Goal: Communication & Community: Answer question/provide support

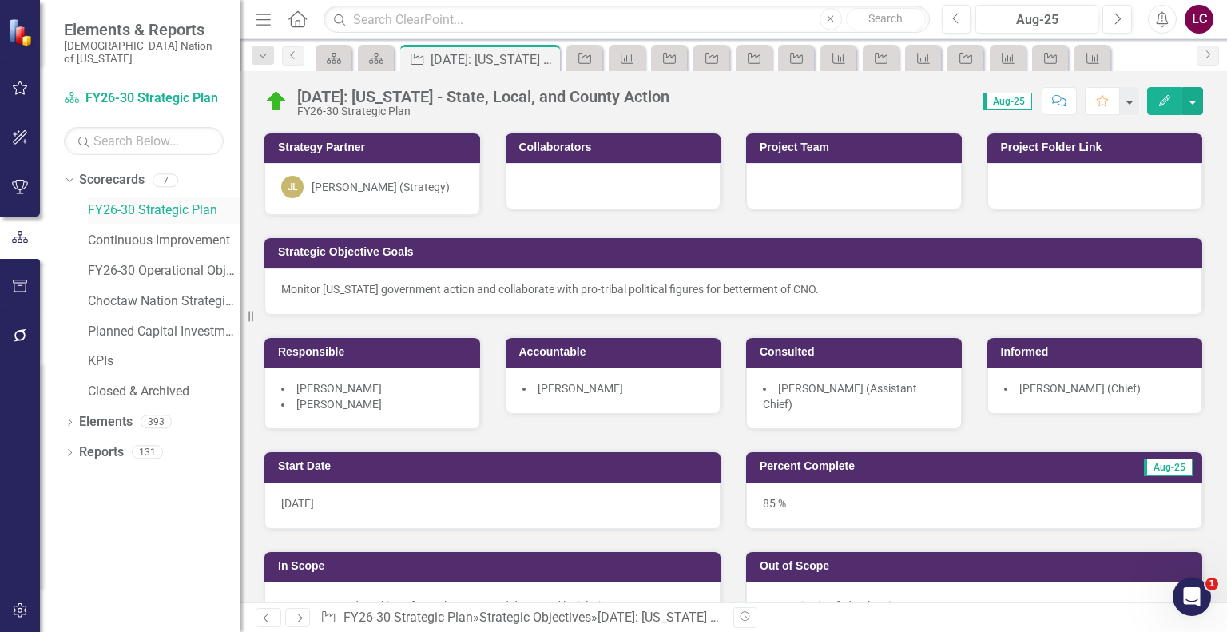
scroll to position [399, 0]
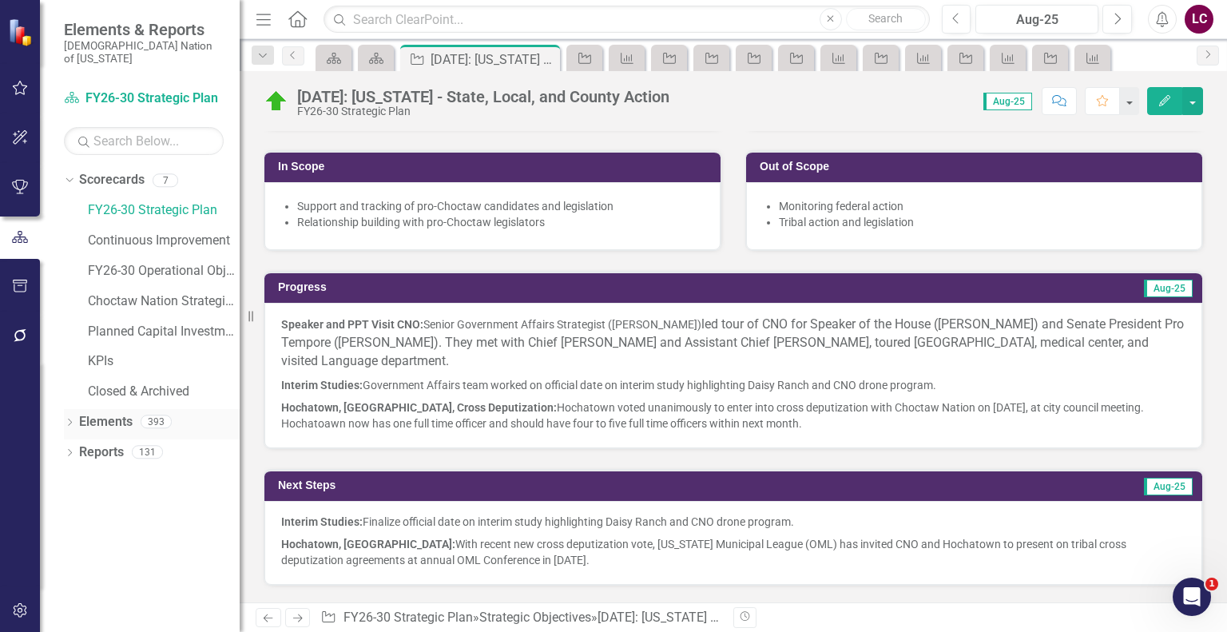
click at [127, 413] on link "Elements" at bounding box center [106, 422] width 54 height 18
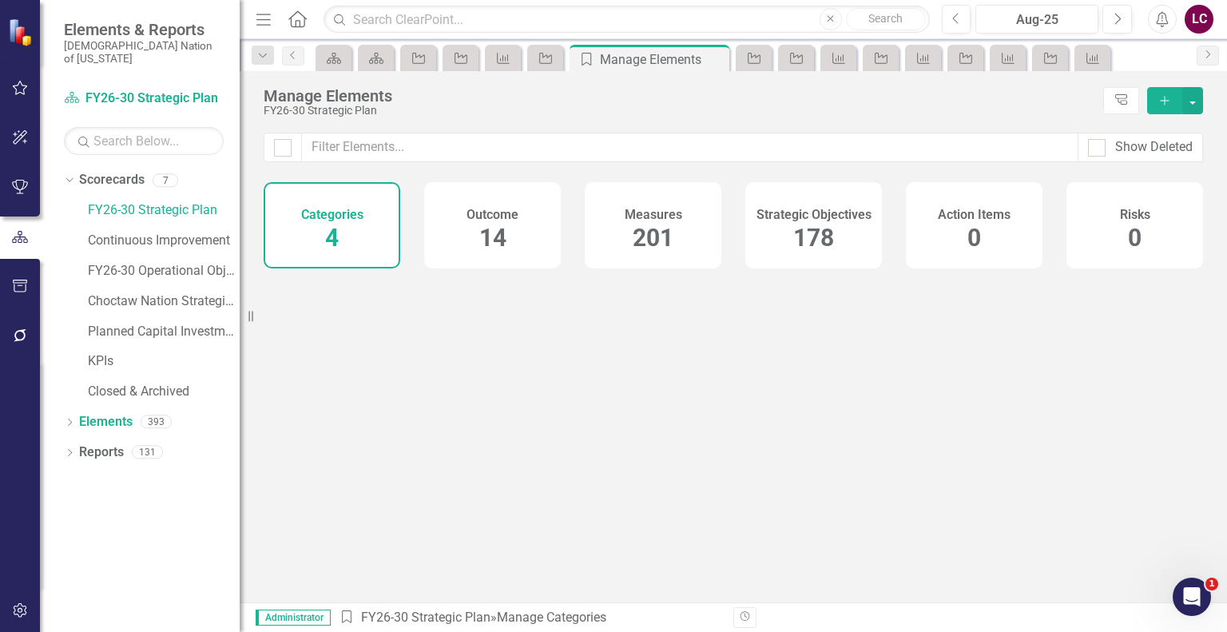
click at [800, 218] on h4 "Strategic Objectives" at bounding box center [813, 215] width 115 height 14
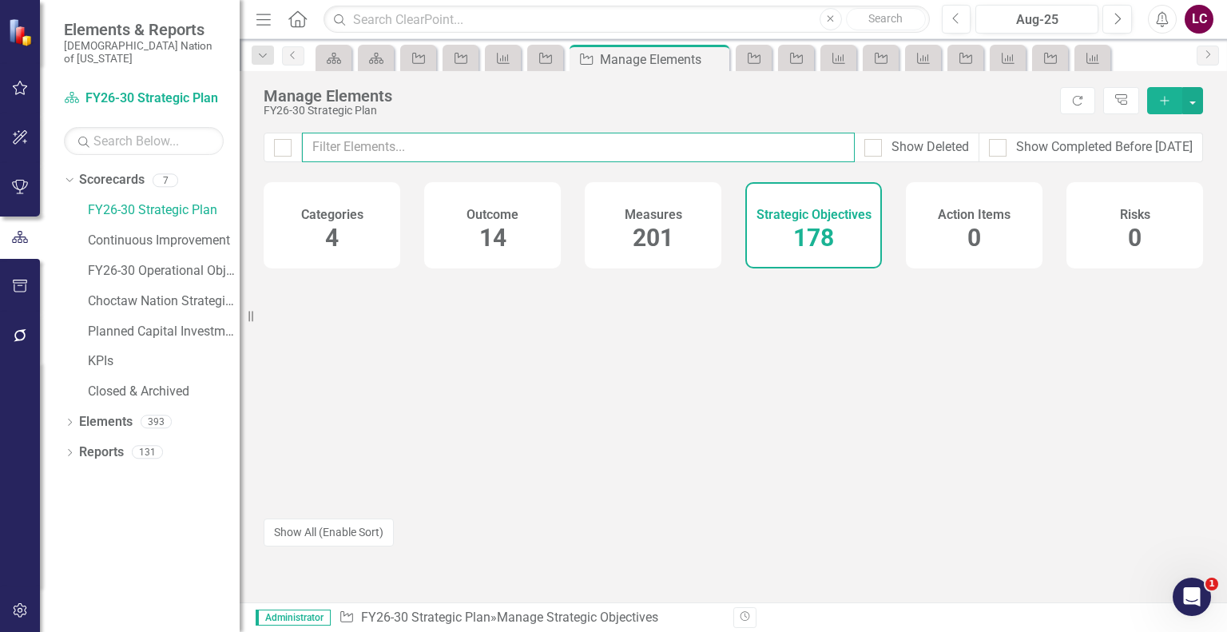
click at [709, 147] on input "text" at bounding box center [578, 148] width 553 height 30
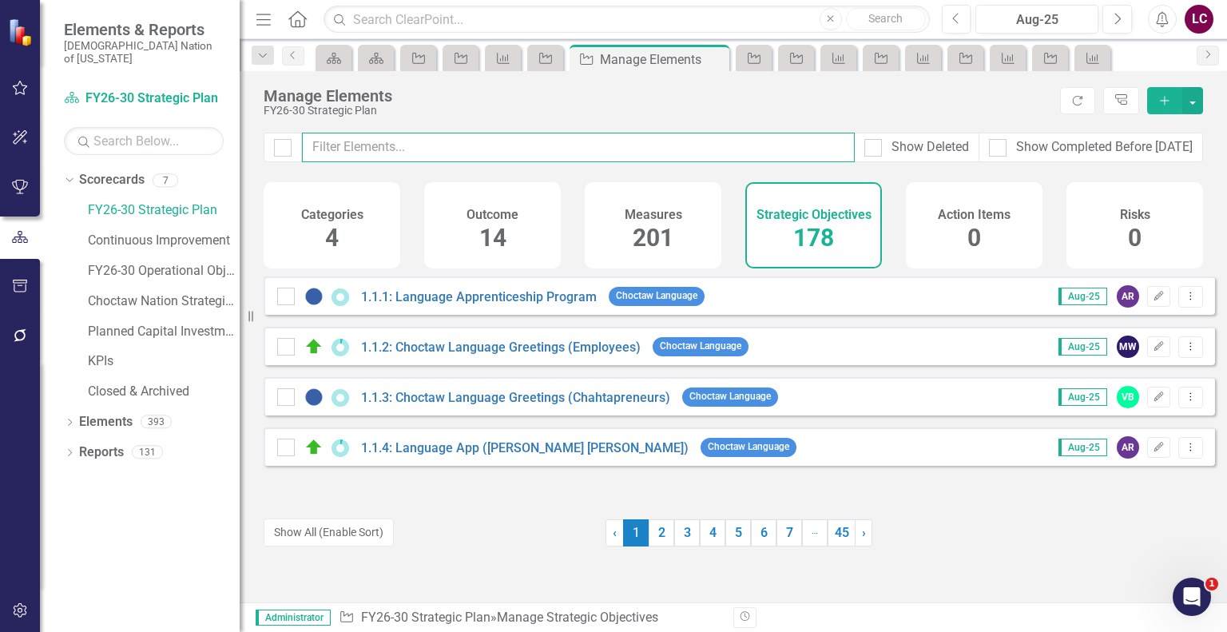
type input "e"
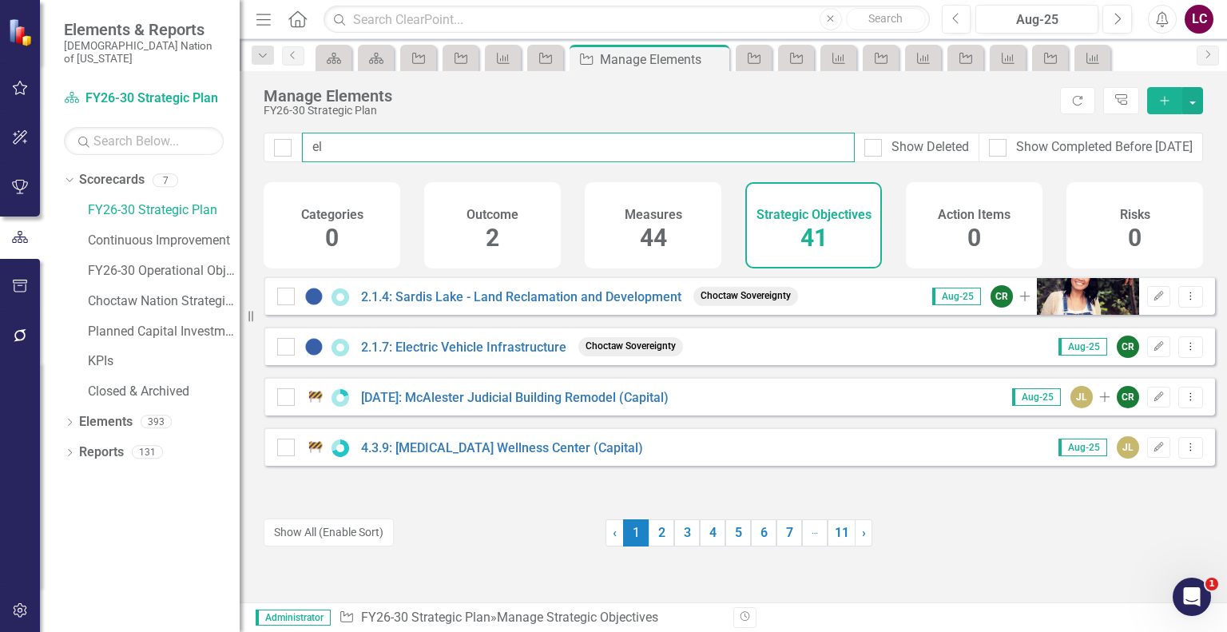
type input "e"
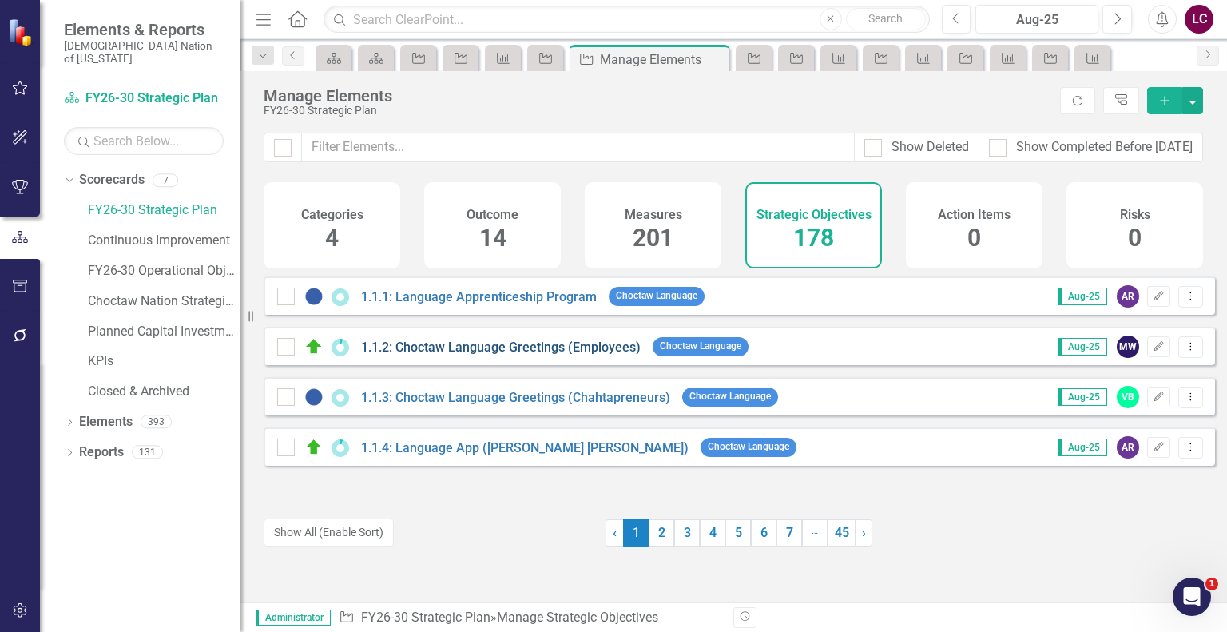
click at [468, 355] on link "1.1.2: Choctaw Language Greetings (Employees)" at bounding box center [501, 346] width 280 height 15
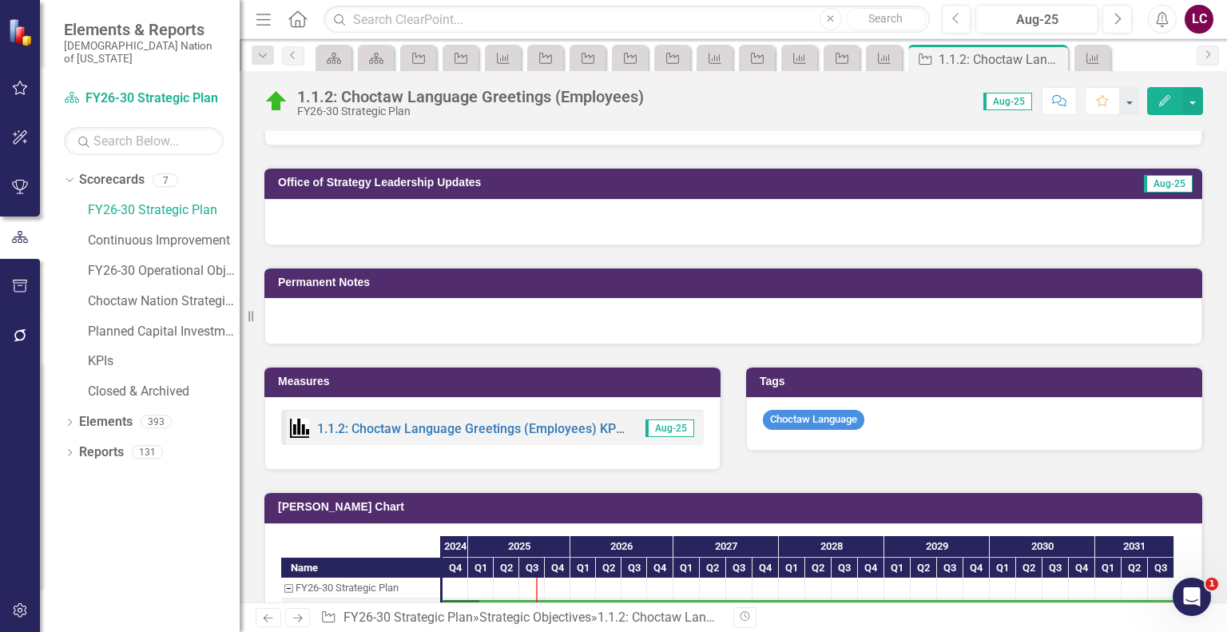
scroll to position [1198, 0]
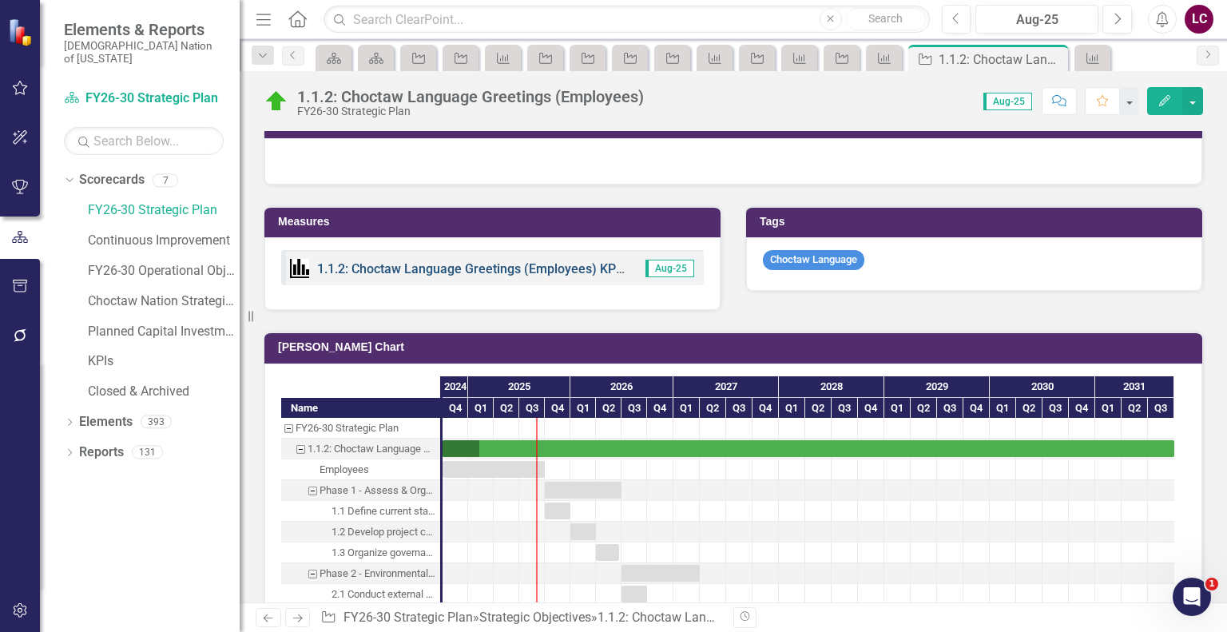
click at [526, 261] on link "1.1.2: Choctaw Language Greetings (Employees) KPIs" at bounding box center [471, 268] width 309 height 15
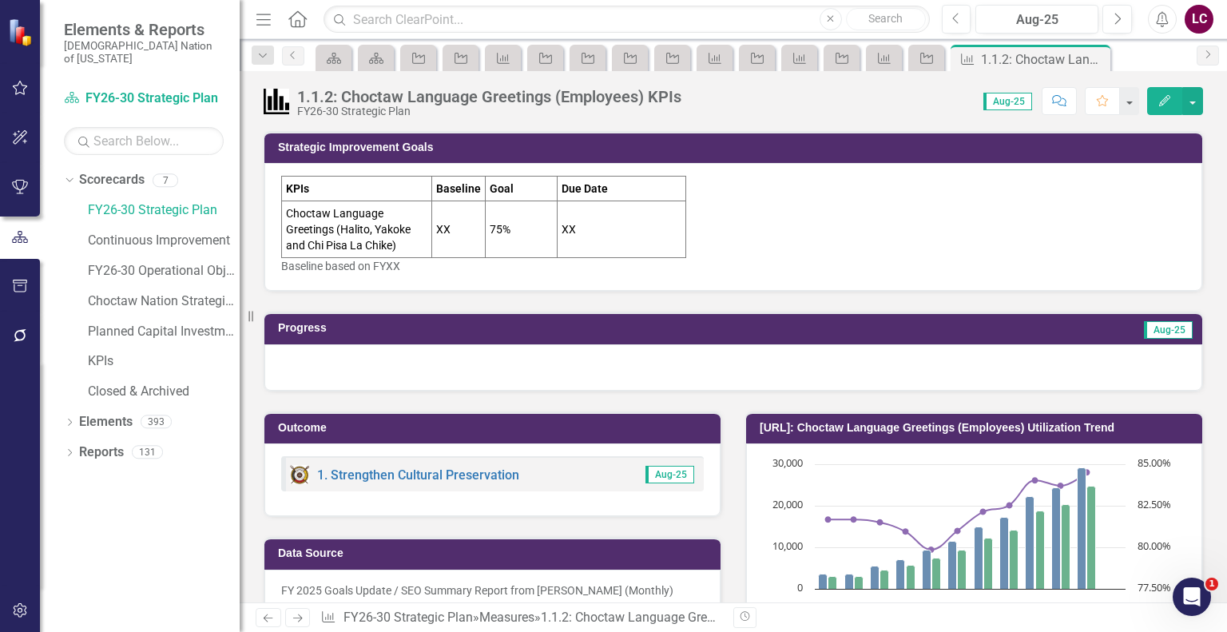
click at [1065, 102] on icon "Comment" at bounding box center [1059, 100] width 14 height 11
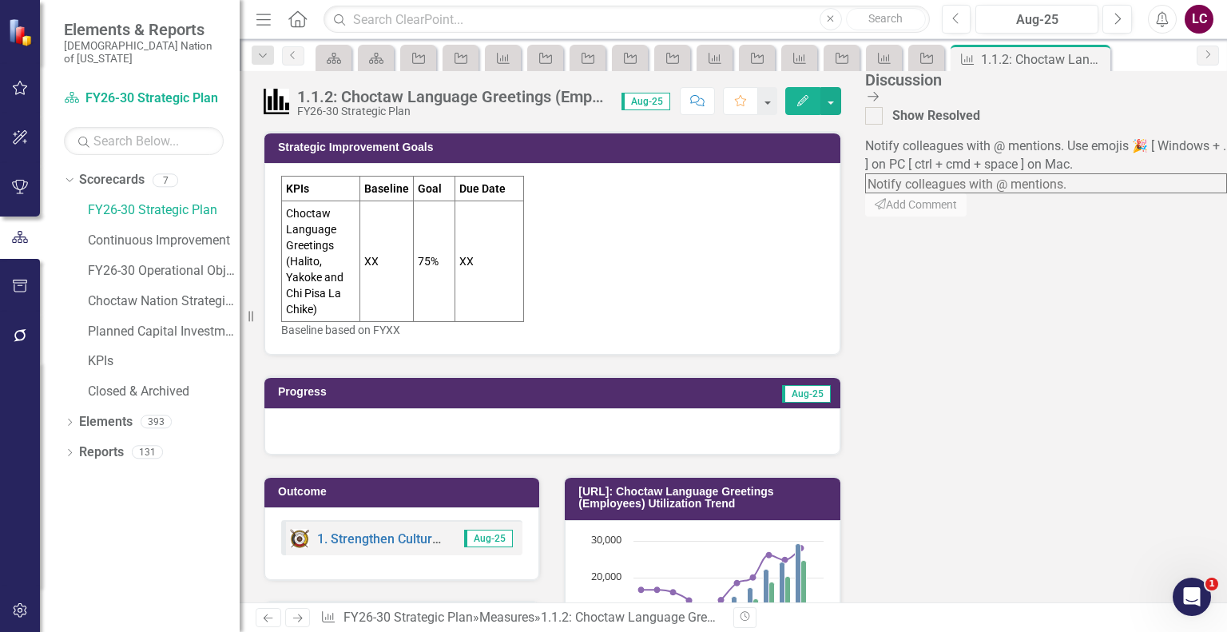
click at [1067, 193] on textarea at bounding box center [1046, 183] width 362 height 20
type textarea "@"
type textarea "m"
click at [1153, 173] on textarea "@[PERSON_NAME] (Strategy)" at bounding box center [1046, 183] width 362 height 20
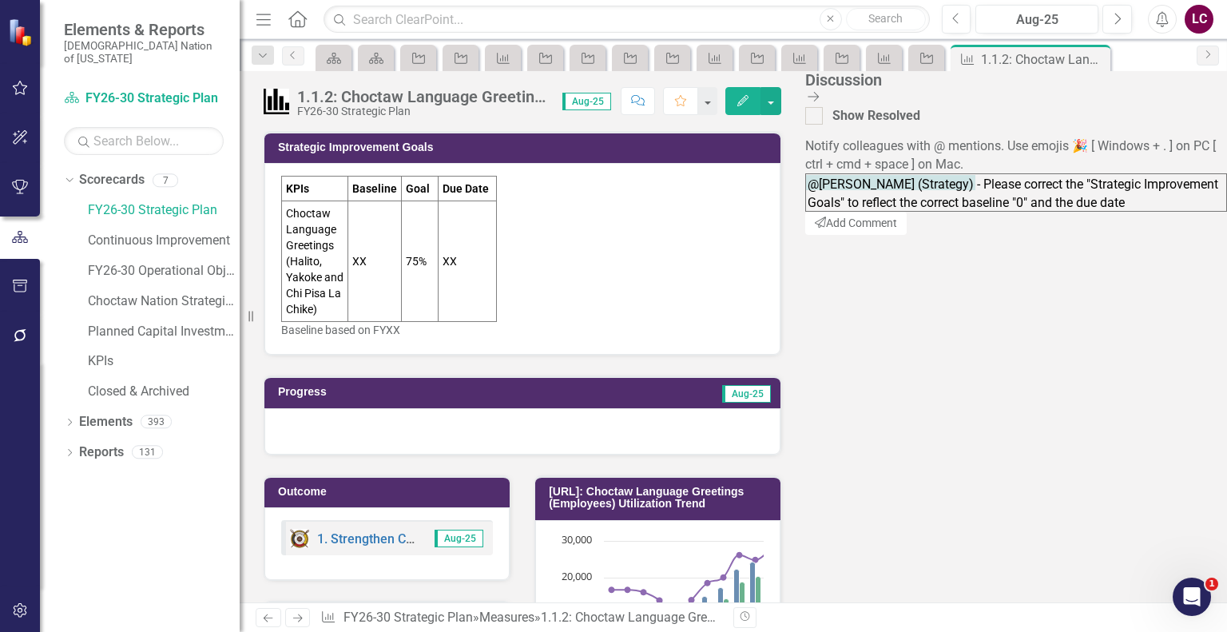
click at [1116, 212] on textarea "@[PERSON_NAME] (Strategy) - Please correct the "Strategic Improvement Goals" to…" at bounding box center [1016, 192] width 422 height 38
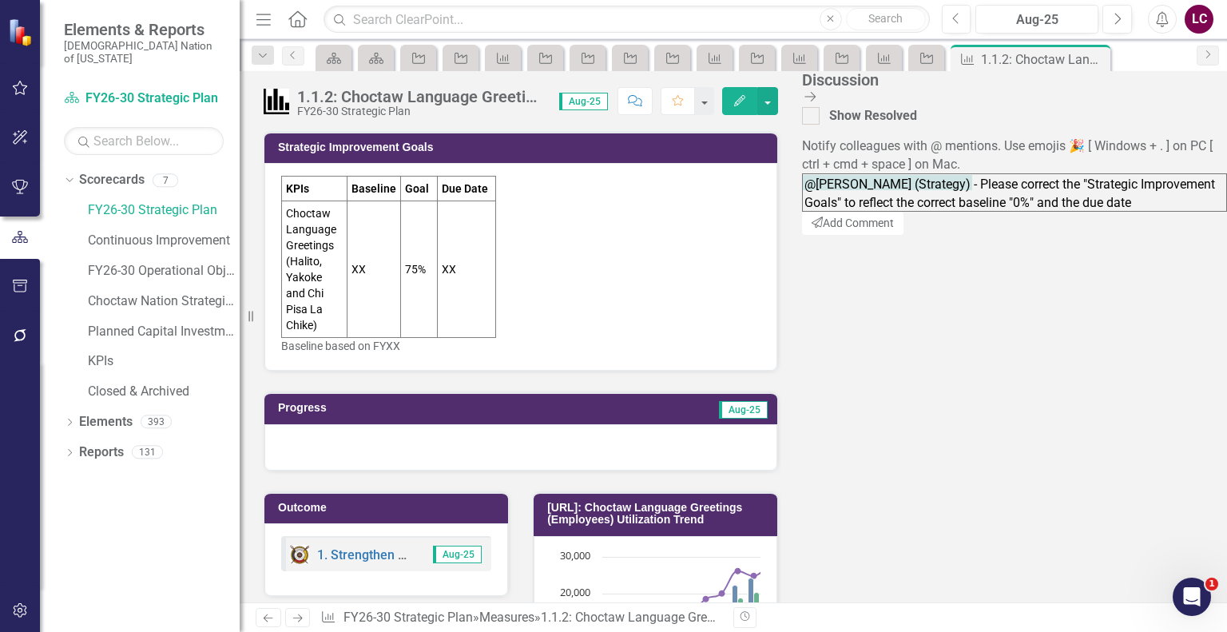
click at [1073, 212] on textarea "@[PERSON_NAME] (Strategy) - Please correct the "Strategic Improvement Goals" to…" at bounding box center [1014, 192] width 425 height 38
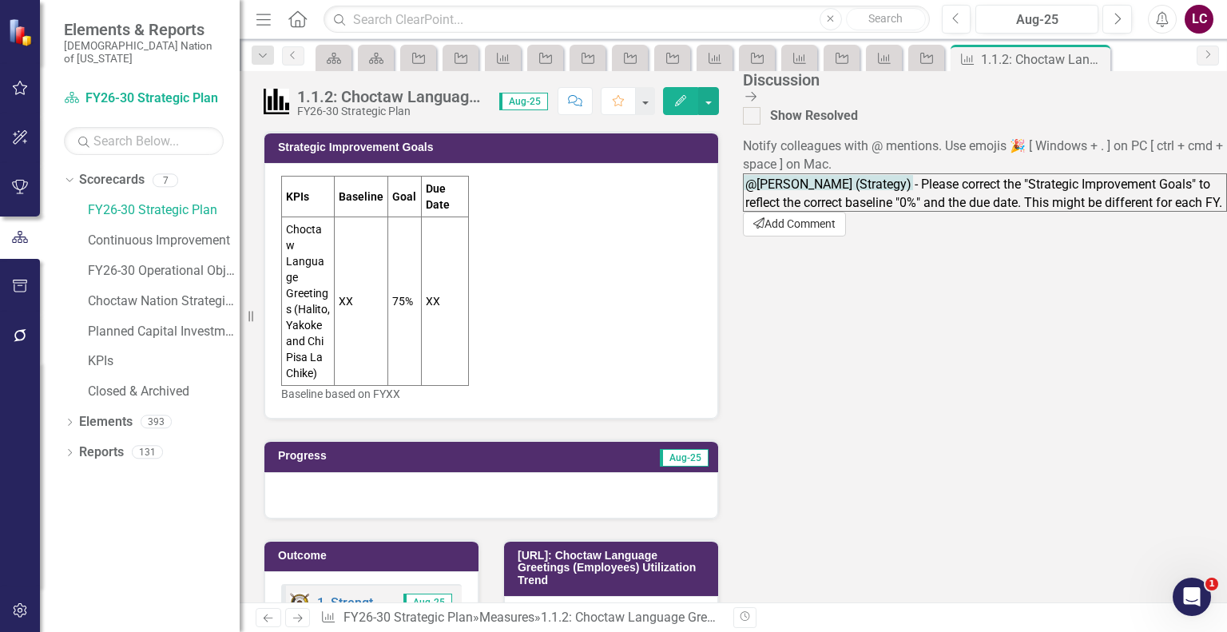
type textarea "@[PERSON_NAME] (Strategy) - Please correct the "Strategic Improvement Goals" to…"
click at [846, 236] on button "Send Add Comment" at bounding box center [794, 224] width 103 height 25
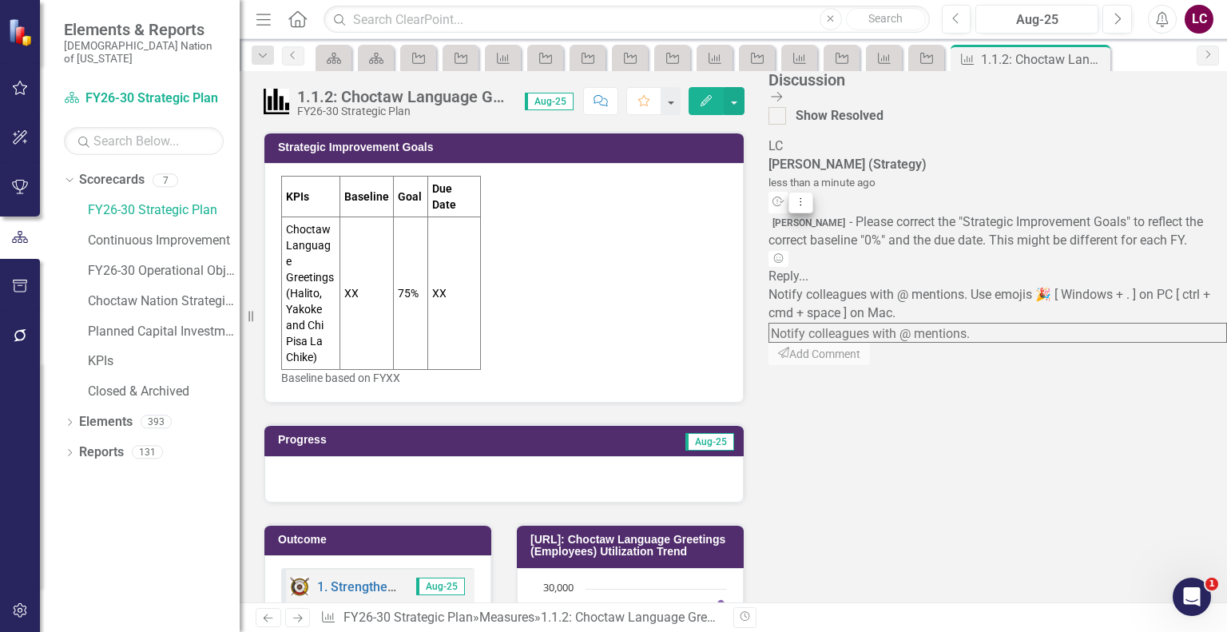
click at [808, 196] on icon "Dropdown Menu" at bounding box center [801, 201] width 14 height 10
click at [1185, 183] on link "Edit Edit Comment" at bounding box center [1143, 188] width 126 height 30
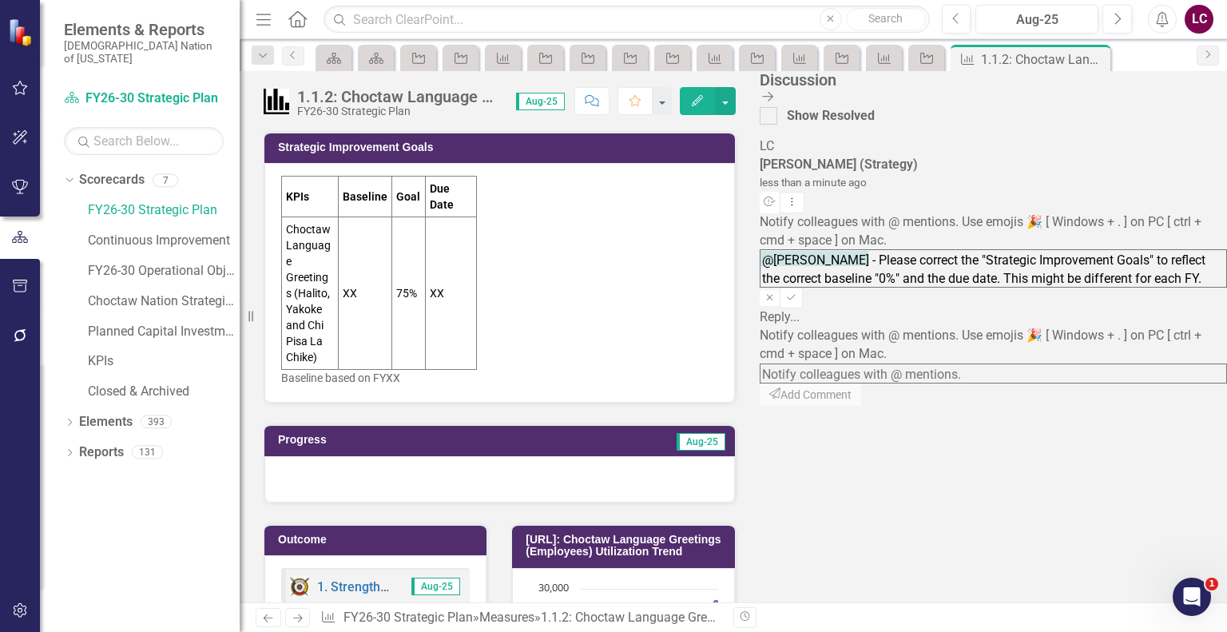
click at [1098, 288] on textarea "@[PERSON_NAME] - Please correct the "Strategic Improvement Goals" to reflect th…" at bounding box center [993, 268] width 467 height 38
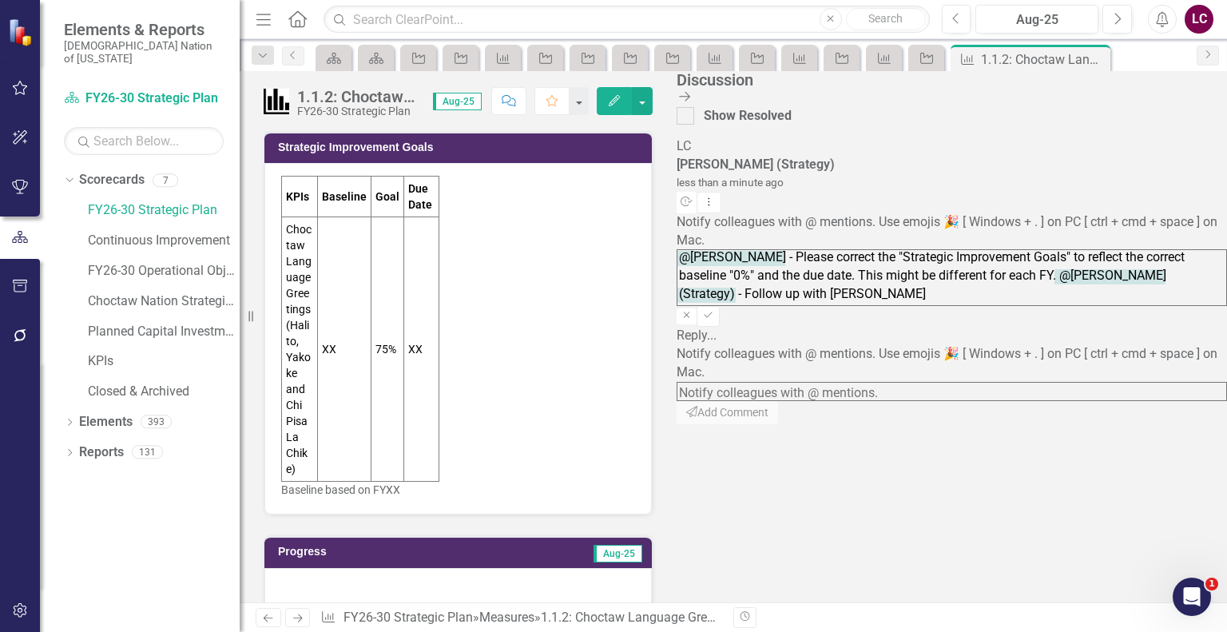
scroll to position [26, 0]
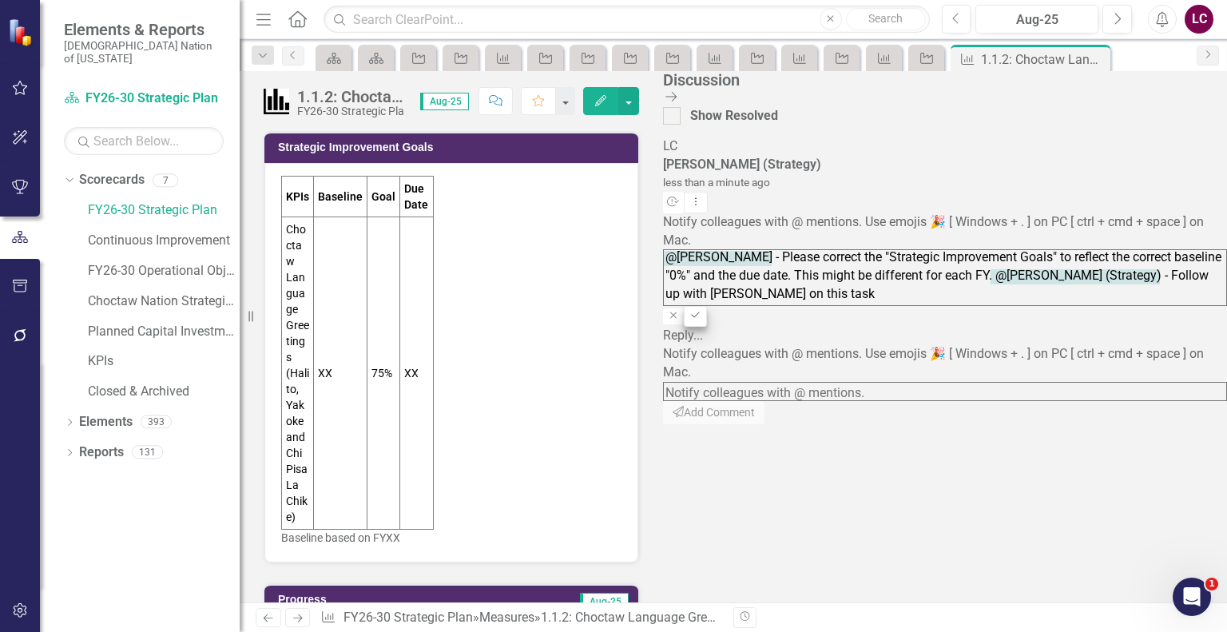
type textarea "@[PERSON_NAME] - Please correct the "Strategic Improvement Goals" to reflect th…"
click at [701, 319] on icon "Save" at bounding box center [695, 316] width 12 height 10
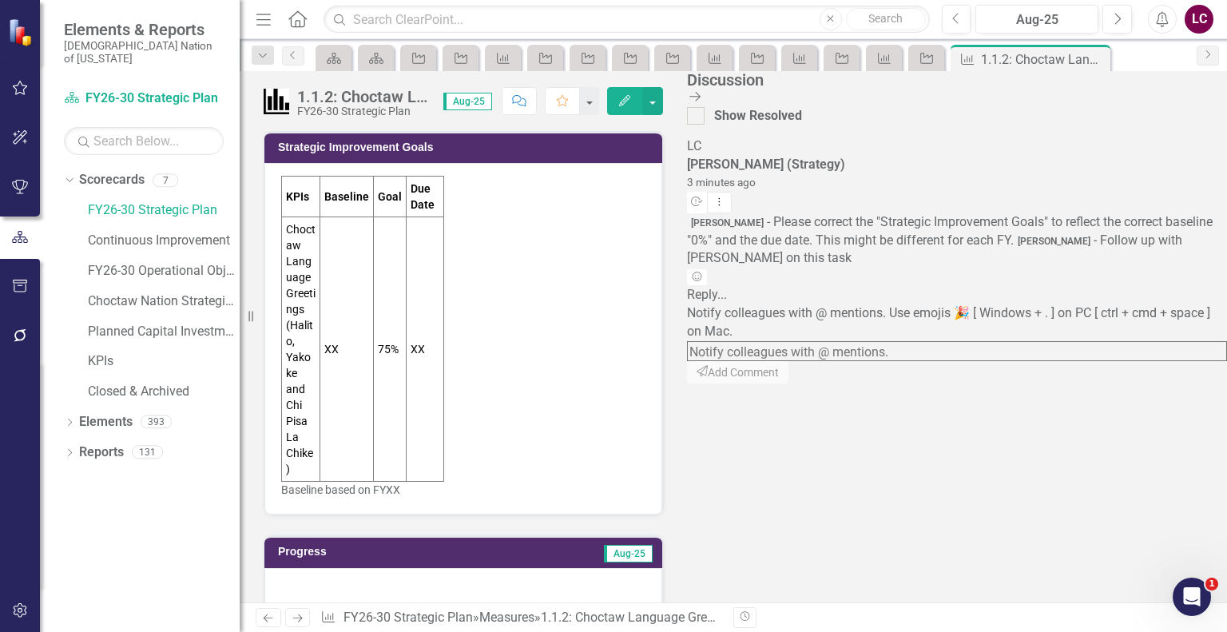
click at [675, 219] on div "Strategic Improvement Goals KPIs Baseline Goal Due Date Choctaw Language Greeti…" at bounding box center [463, 313] width 423 height 404
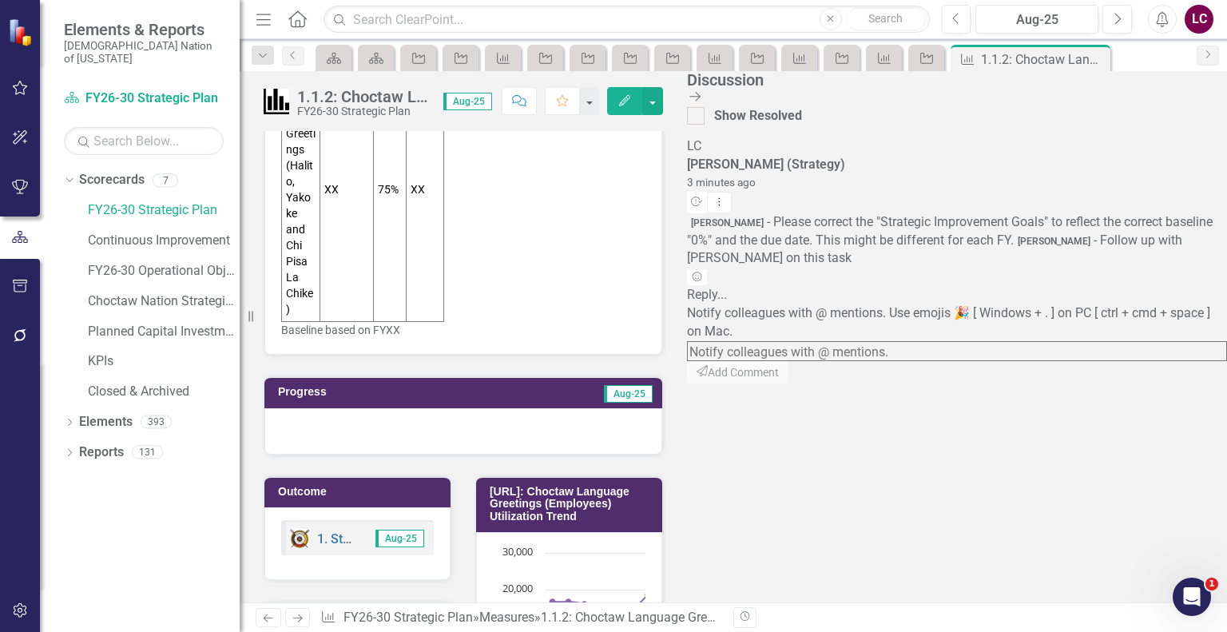
scroll to position [0, 0]
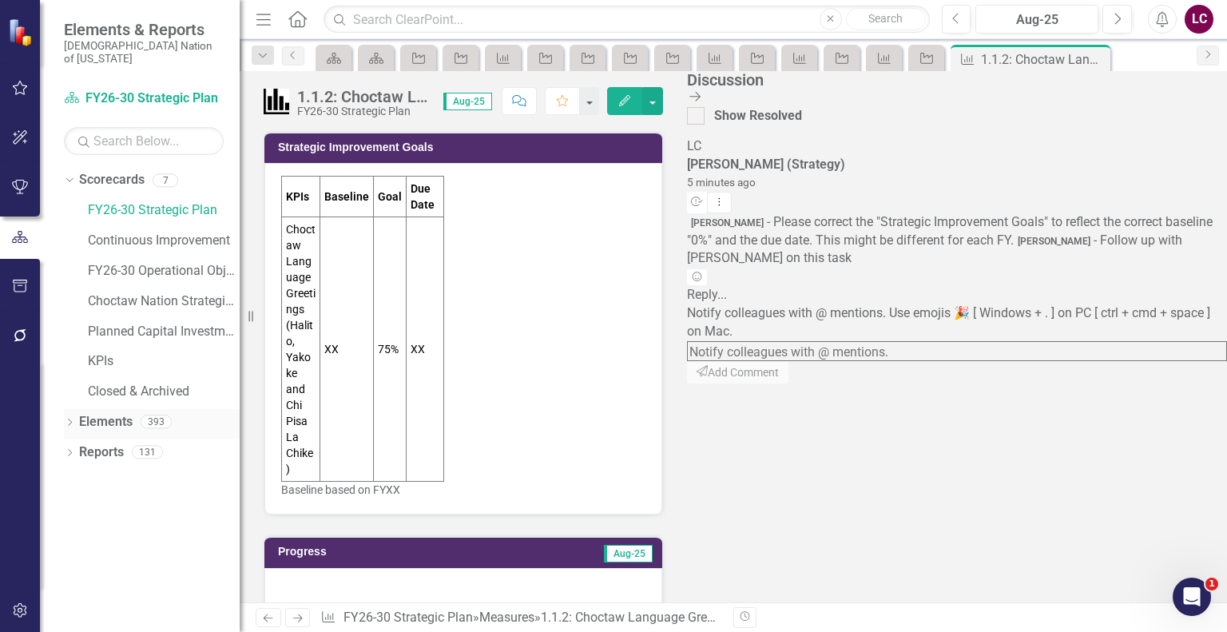
click at [105, 413] on link "Elements" at bounding box center [106, 422] width 54 height 18
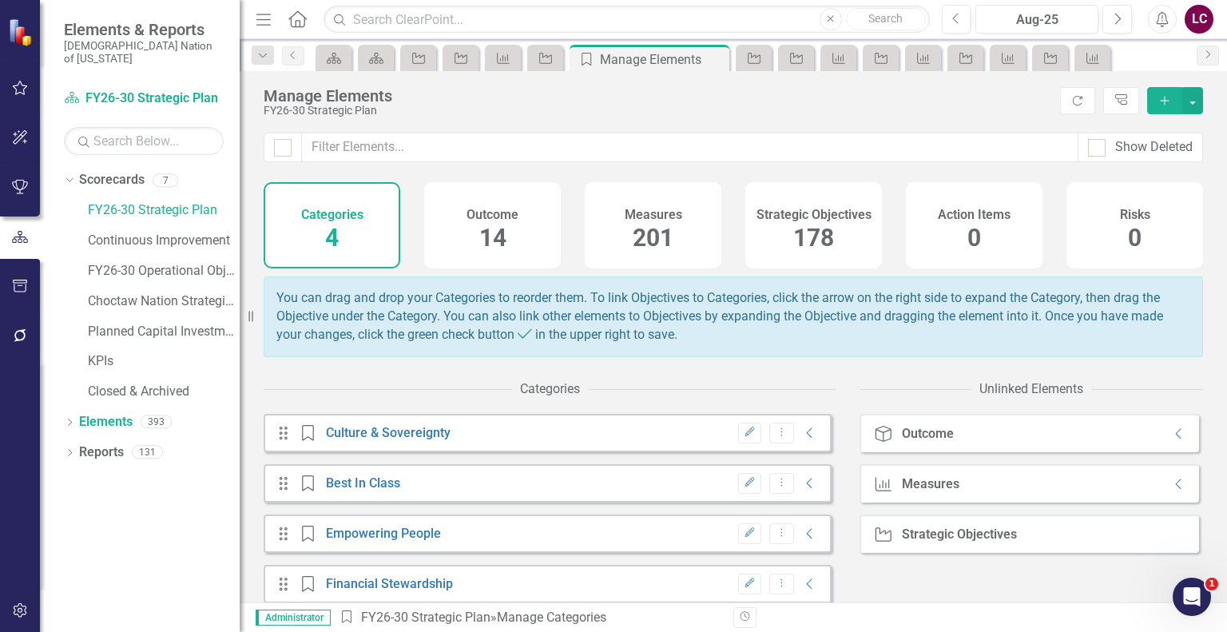
click at [799, 233] on span "178" at bounding box center [813, 238] width 41 height 28
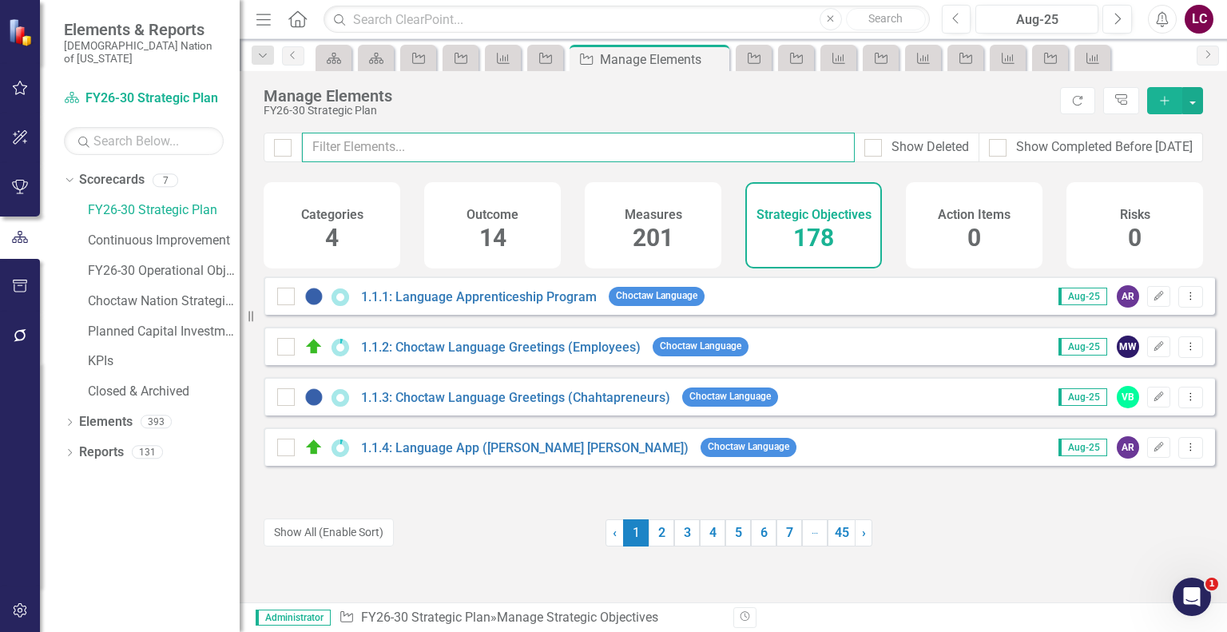
click at [735, 146] on input "text" at bounding box center [578, 148] width 553 height 30
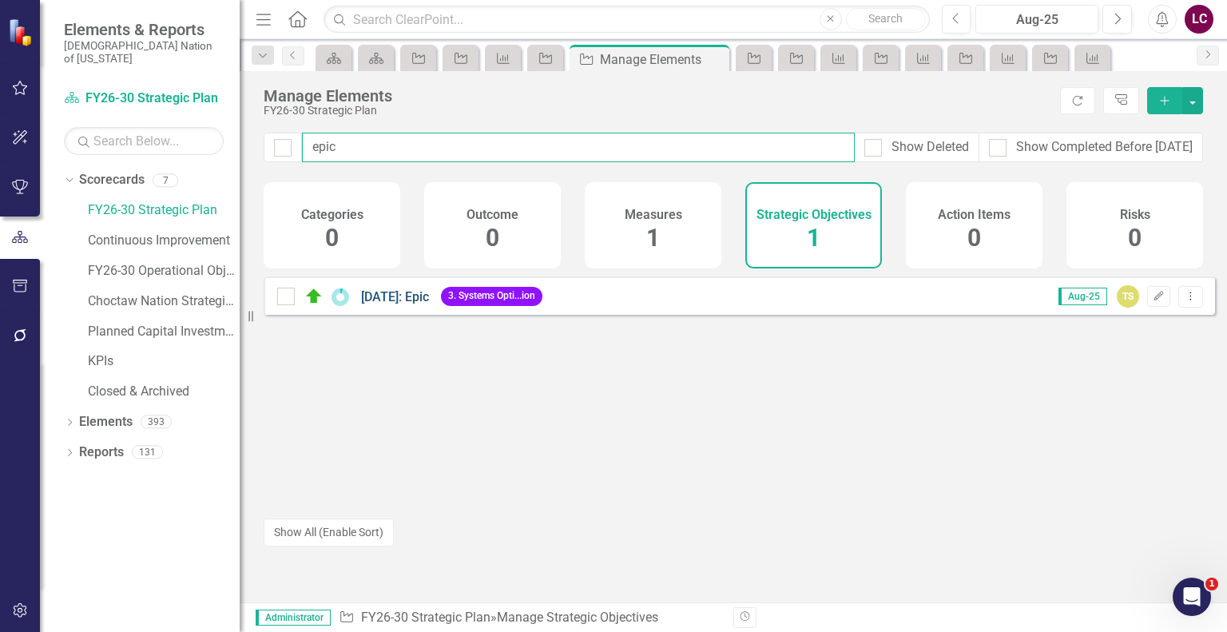
type input "epic"
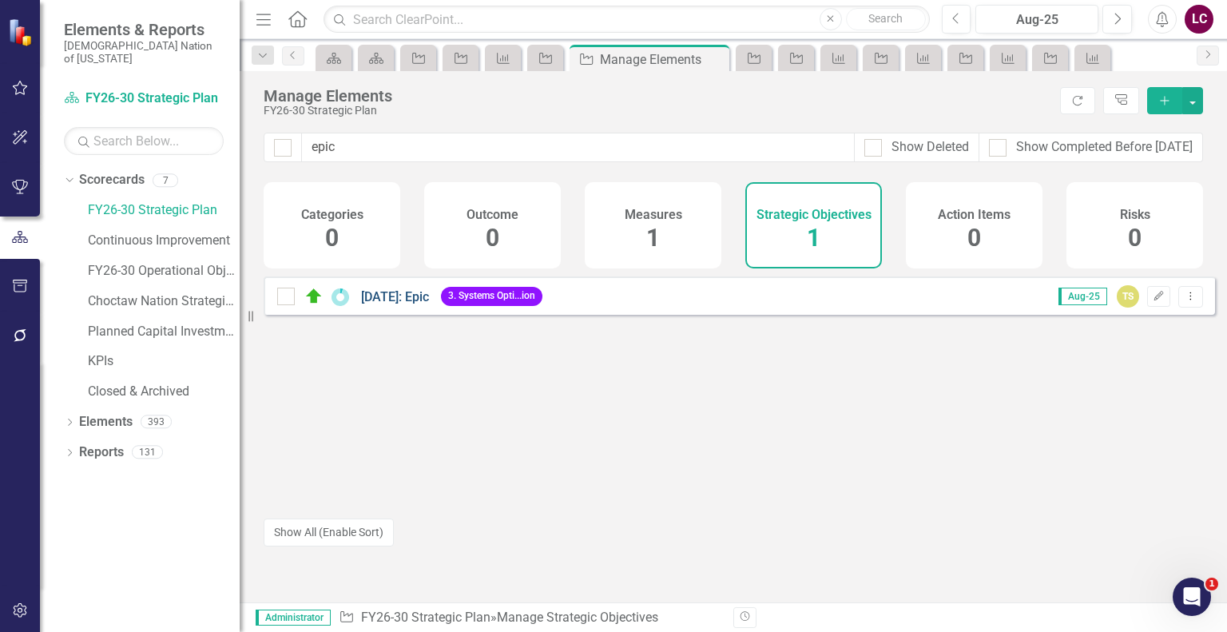
click at [387, 304] on link "[DATE]: Epic" at bounding box center [395, 296] width 68 height 15
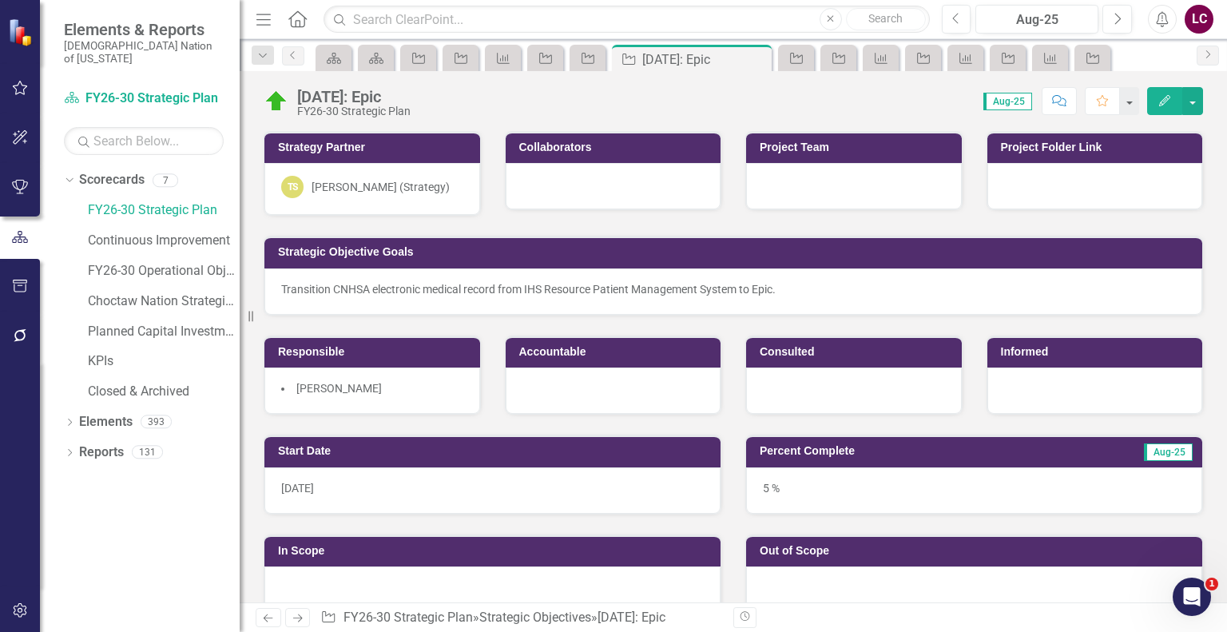
click at [827, 290] on div "Transition CNHSA electronic medical record from IHS Resource Patient Management…" at bounding box center [733, 289] width 904 height 16
click at [828, 289] on div "Transition CNHSA electronic medical record from IHS Resource Patient Management…" at bounding box center [733, 289] width 904 height 16
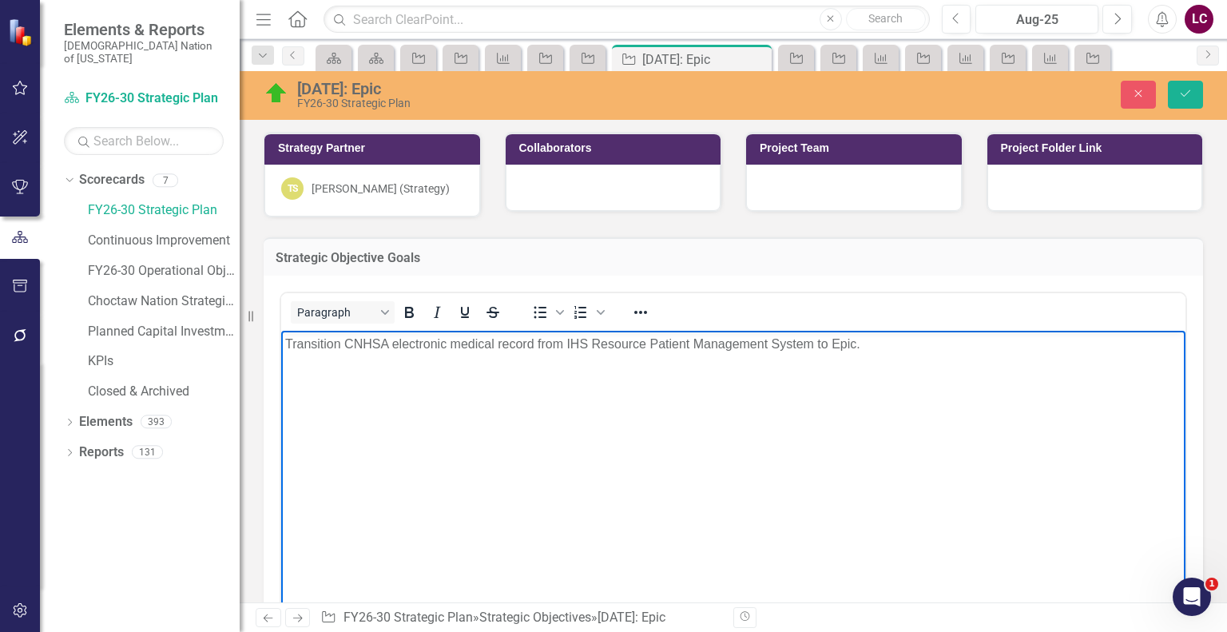
click at [979, 347] on div "Transition CNHSA electronic medical record from IHS Resource Patient Management…" at bounding box center [733, 344] width 896 height 19
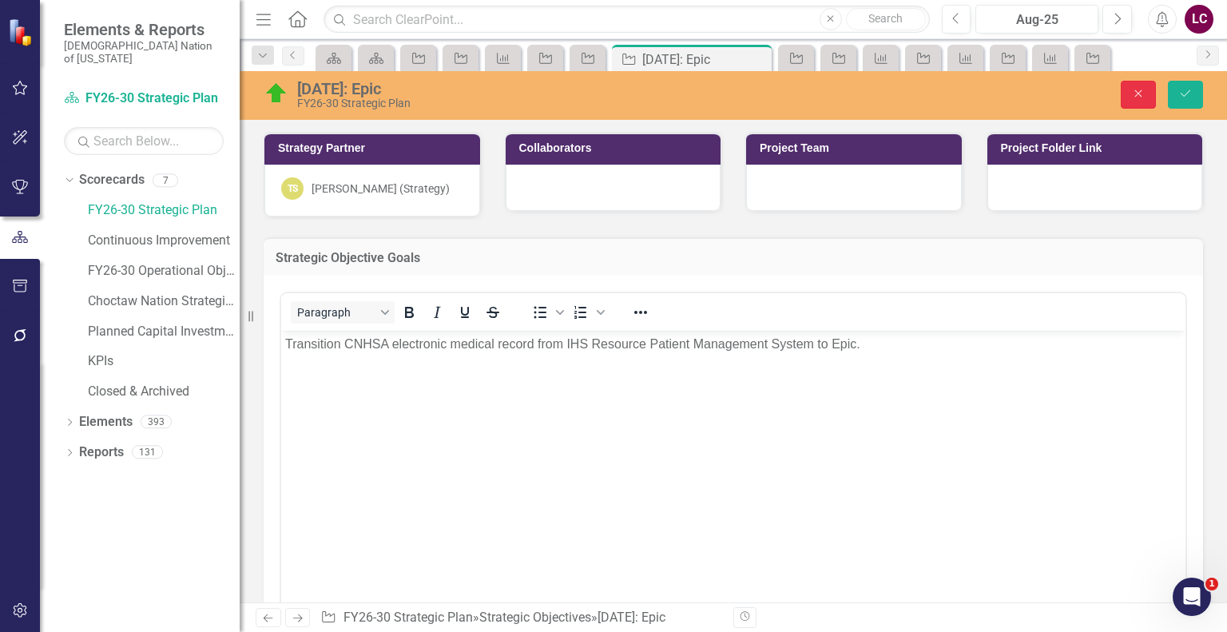
click at [1146, 93] on button "Close" at bounding box center [1138, 95] width 35 height 28
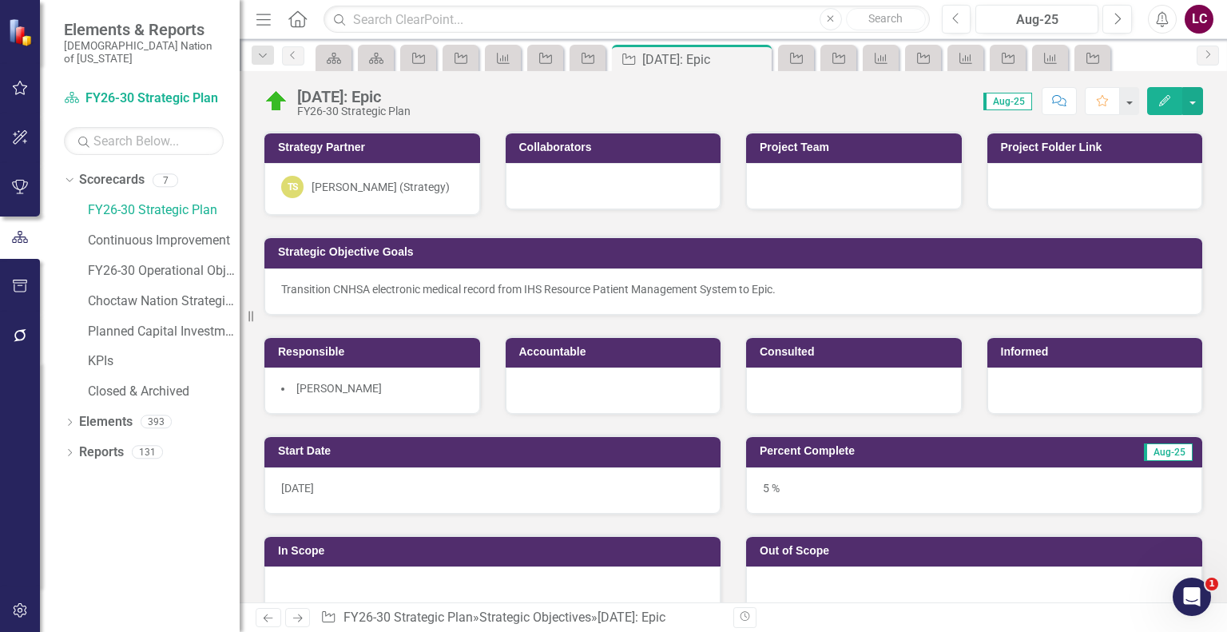
click at [285, 277] on div "Transition CNHSA electronic medical record from IHS Resource Patient Management…" at bounding box center [733, 291] width 938 height 46
